Goal: Information Seeking & Learning: Learn about a topic

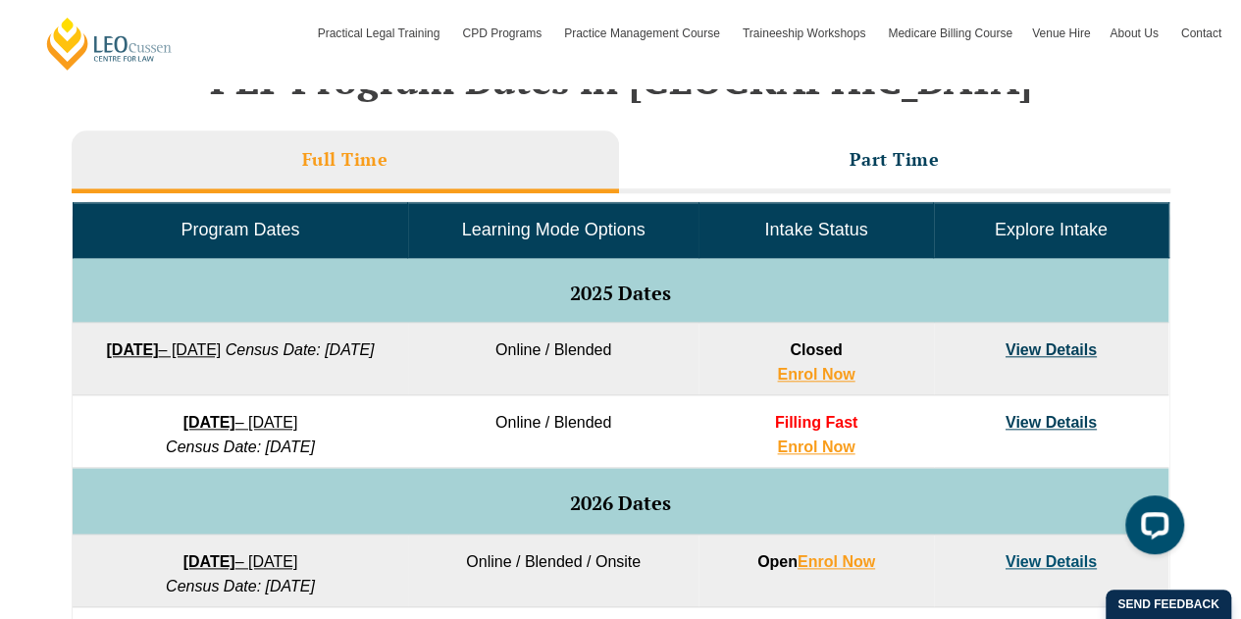
click at [1041, 348] on link "View Details" at bounding box center [1050, 349] width 91 height 17
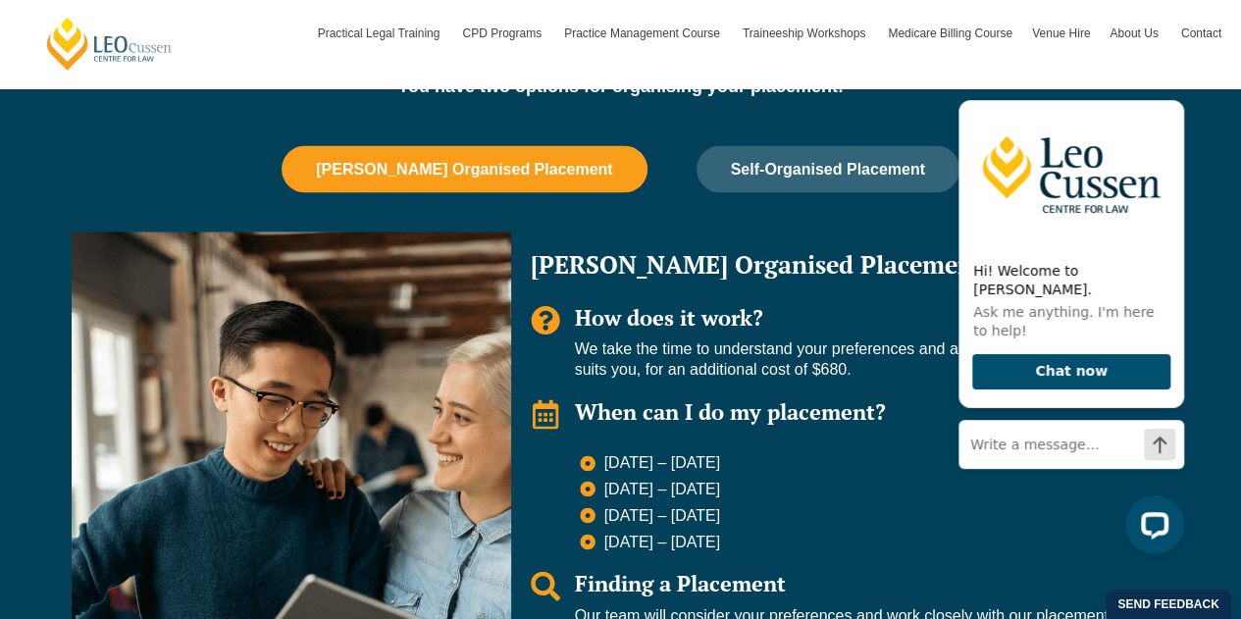
scroll to position [1907, 0]
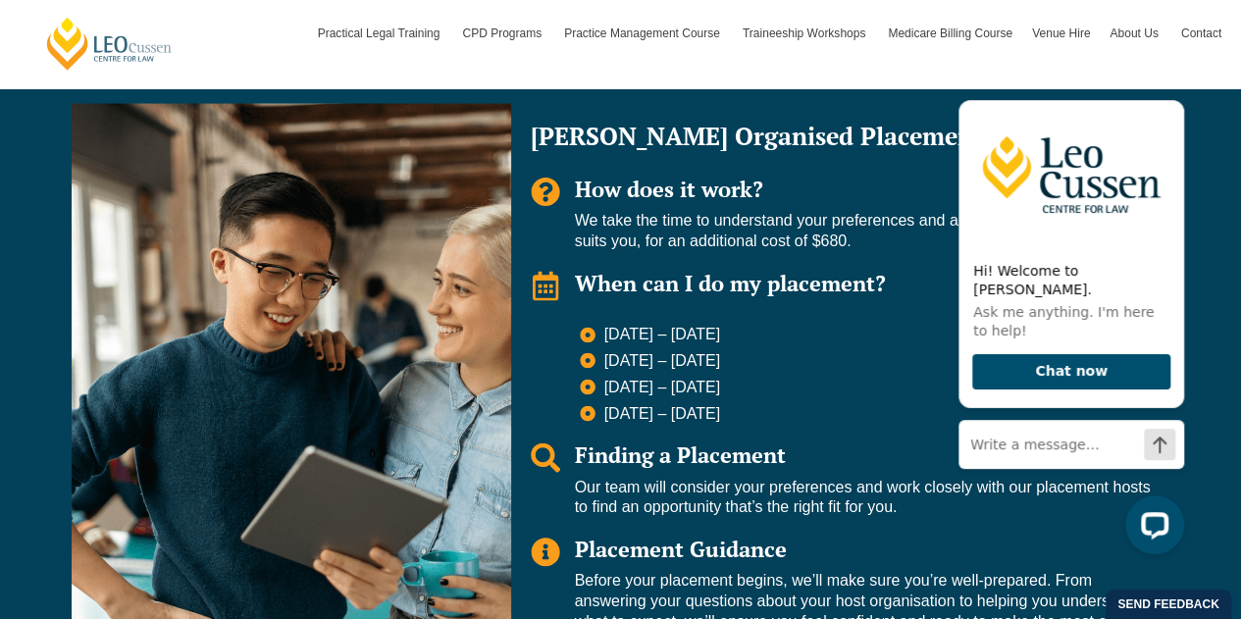
click at [720, 351] on span "[DATE] – [DATE]" at bounding box center [660, 361] width 122 height 21
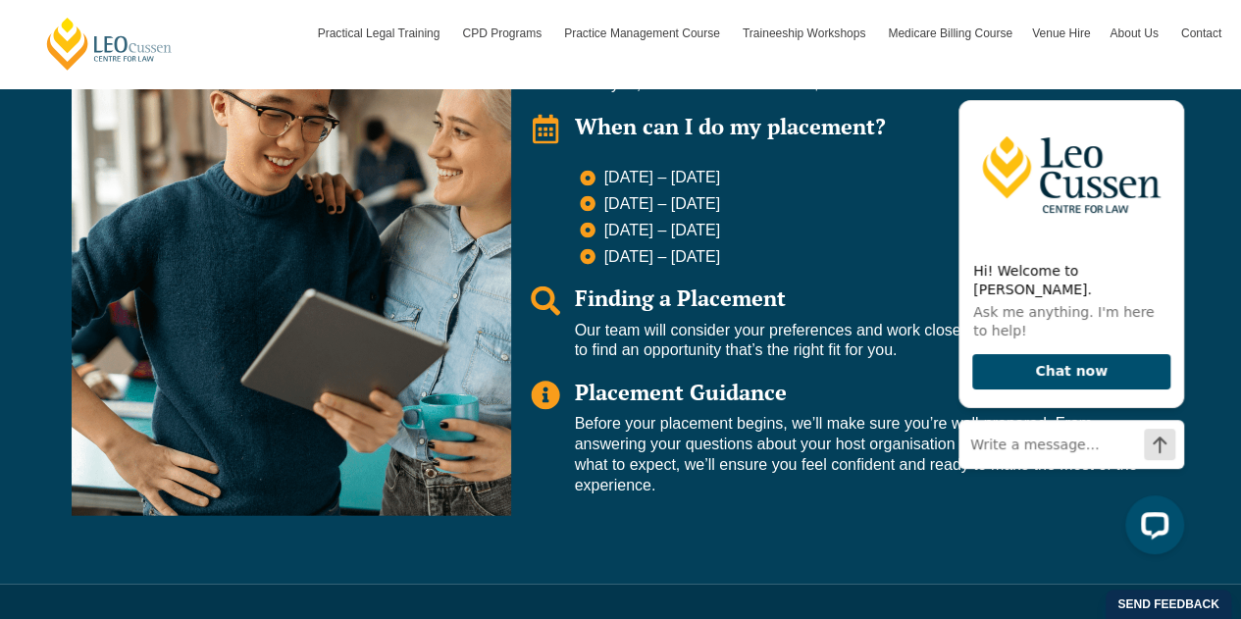
scroll to position [2064, 0]
click at [815, 320] on p "Our team will consider your preferences and work closely with our placement hos…" at bounding box center [863, 340] width 576 height 41
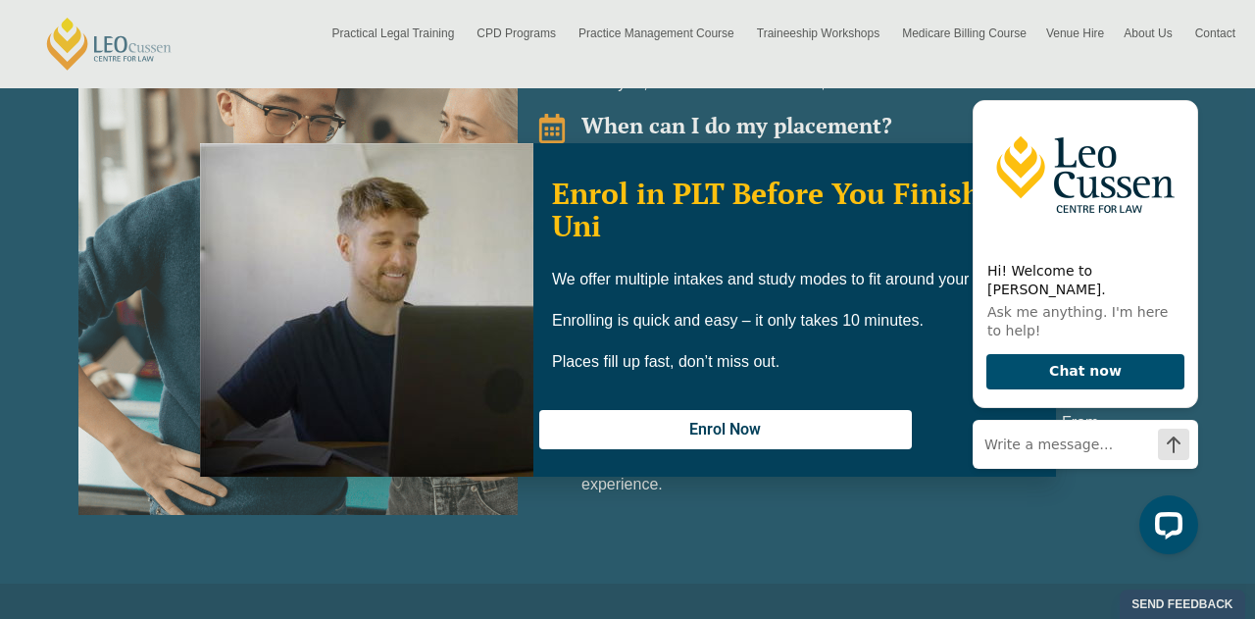
click at [841, 493] on div "Enrol in PLT Before You Finish Uni We offer multiple intakes and study modes to…" at bounding box center [627, 309] width 1255 height 619
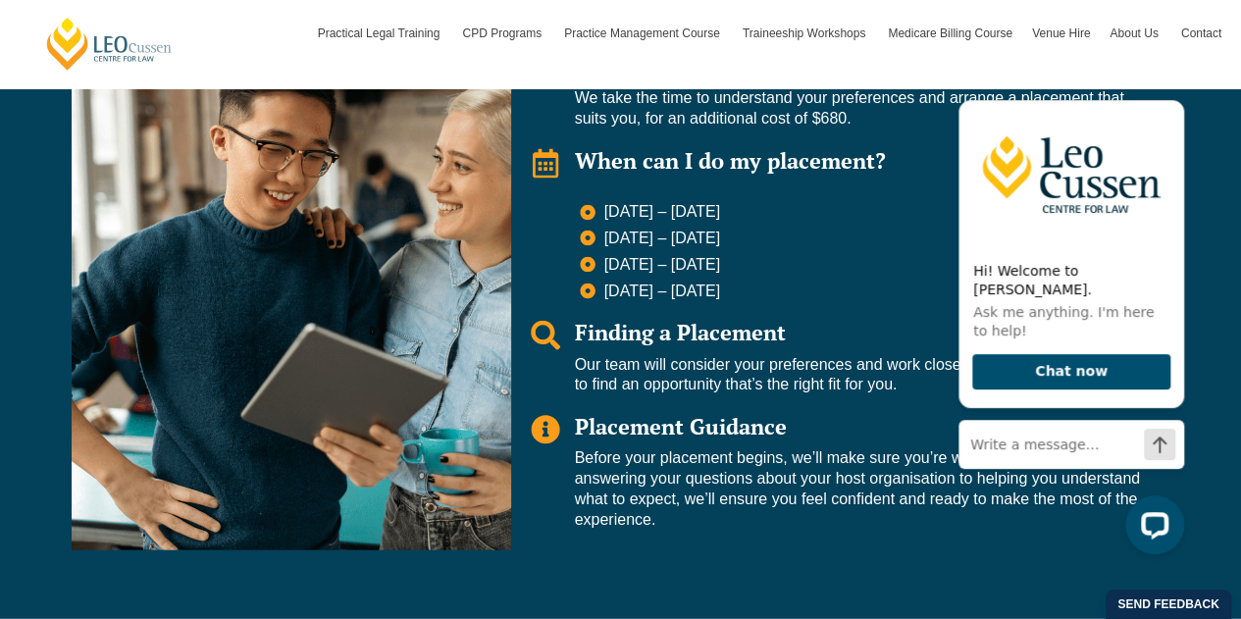
scroll to position [2028, 0]
